Goal: Check status: Check status

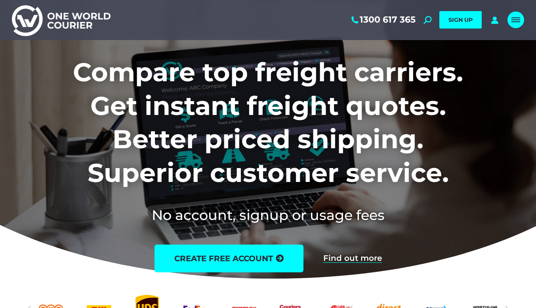
click at [509, 20] on link "Mobile menu icon" at bounding box center [515, 19] width 17 height 17
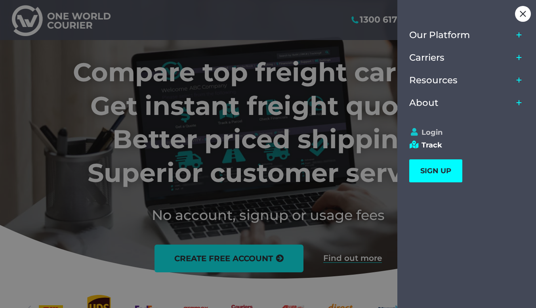
click at [431, 132] on link "Login" at bounding box center [463, 132] width 108 height 9
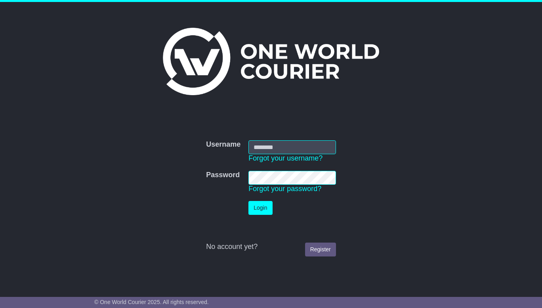
type input "**********"
click at [268, 210] on button "Login" at bounding box center [260, 208] width 24 height 14
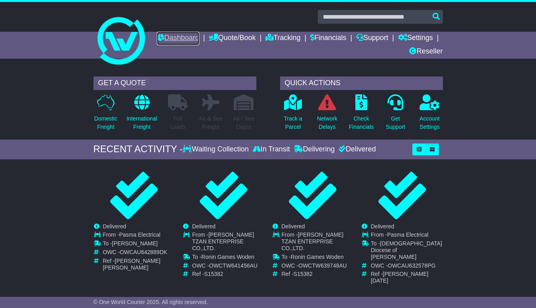
click at [199, 41] on link "Dashboard" at bounding box center [178, 38] width 42 height 13
click at [152, 124] on p "International Freight" at bounding box center [141, 122] width 30 height 17
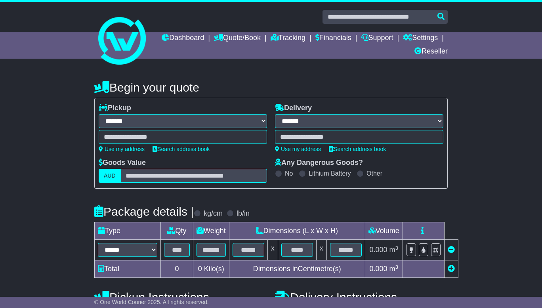
select select "**"
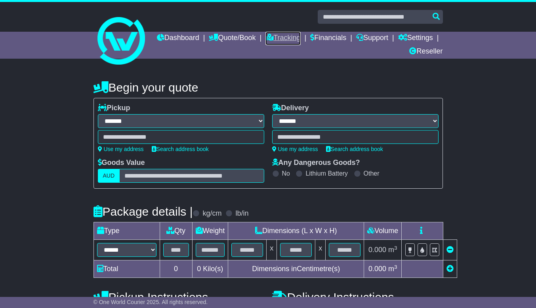
click at [273, 37] on icon at bounding box center [269, 37] width 8 height 7
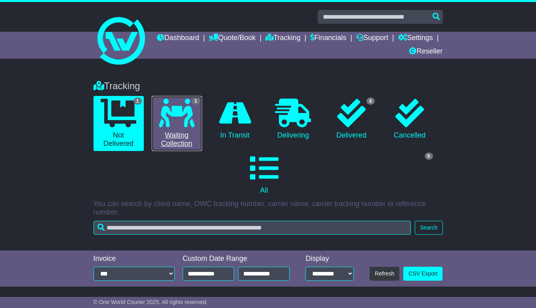
click at [183, 137] on link "1 Waiting Collection" at bounding box center [177, 123] width 50 height 55
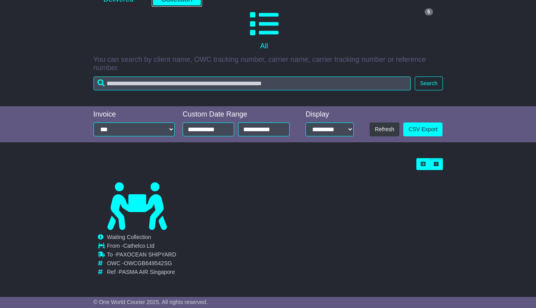
scroll to position [145, 0]
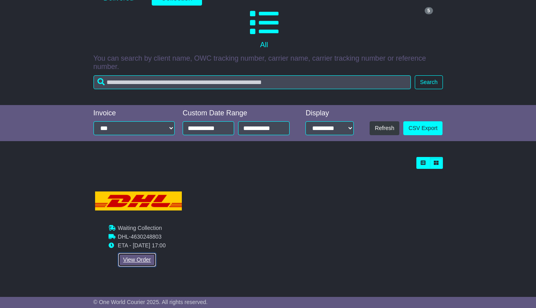
click at [137, 258] on link "View Order" at bounding box center [137, 260] width 38 height 14
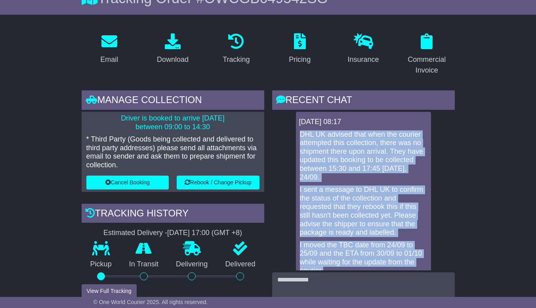
scroll to position [7, 0]
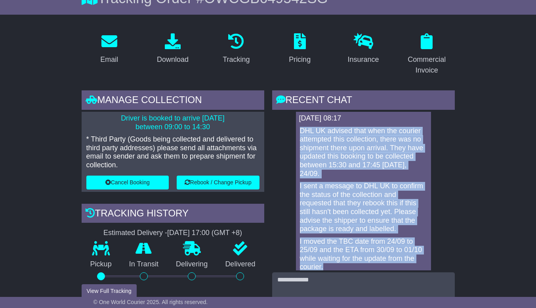
drag, startPoint x: 300, startPoint y: 134, endPoint x: 373, endPoint y: 264, distance: 149.6
click at [373, 264] on div "DHL UK advised that when the courier attempted this collection, there was no sh…" at bounding box center [363, 205] width 129 height 157
copy div "DHL UK advised that when the courier attempted this collection, there was no sh…"
